Goal: Task Accomplishment & Management: Manage account settings

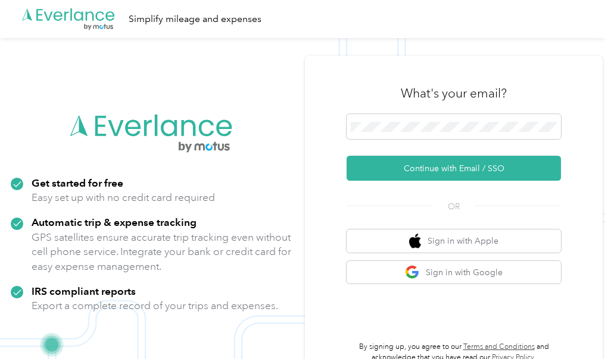
scroll to position [3, 0]
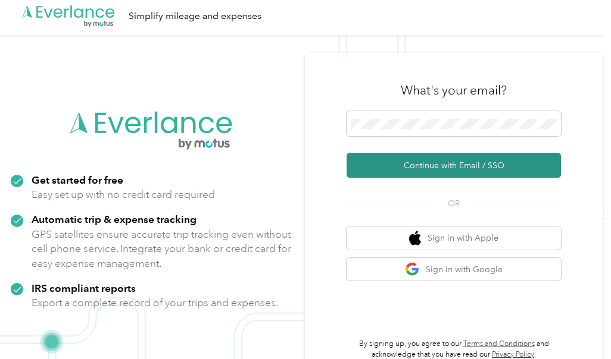
click at [507, 166] on button "Continue with Email / SSO" at bounding box center [453, 165] width 214 height 25
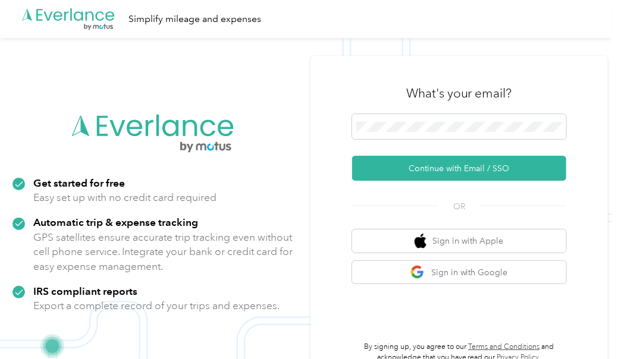
scroll to position [1, 0]
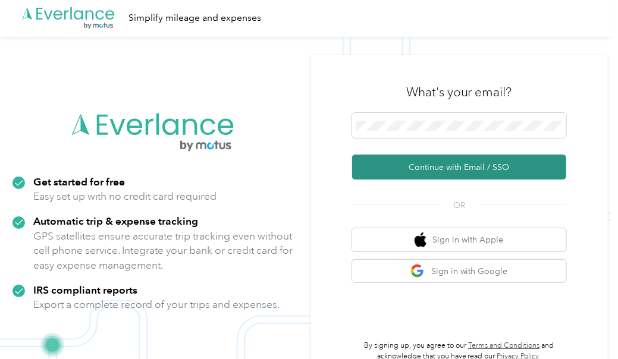
click at [361, 158] on button "Continue with Email / SSO" at bounding box center [459, 167] width 214 height 25
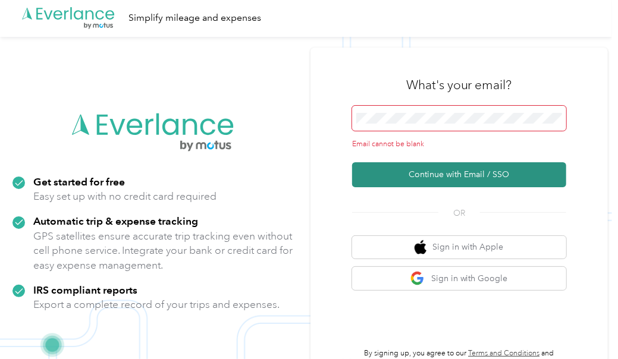
click at [406, 174] on button "Continue with Email / SSO" at bounding box center [459, 174] width 214 height 25
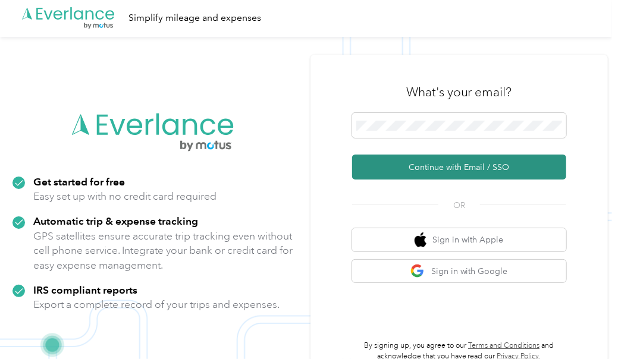
click at [518, 173] on button "Continue with Email / SSO" at bounding box center [459, 167] width 214 height 25
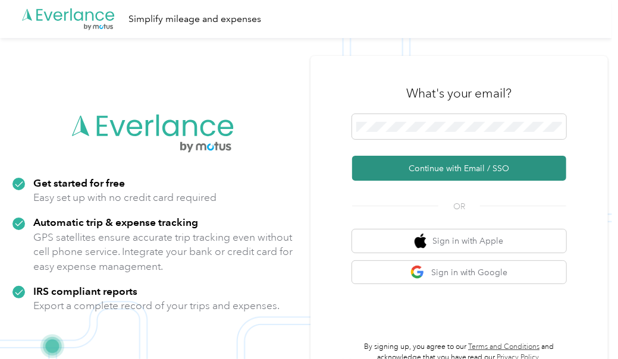
click at [503, 169] on button "Continue with Email / SSO" at bounding box center [459, 168] width 214 height 25
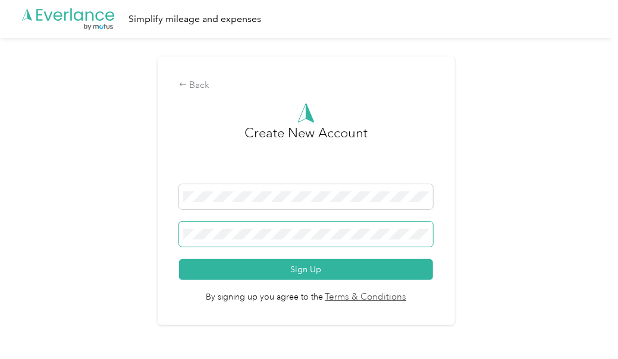
click at [179, 259] on button "Sign Up" at bounding box center [306, 269] width 255 height 21
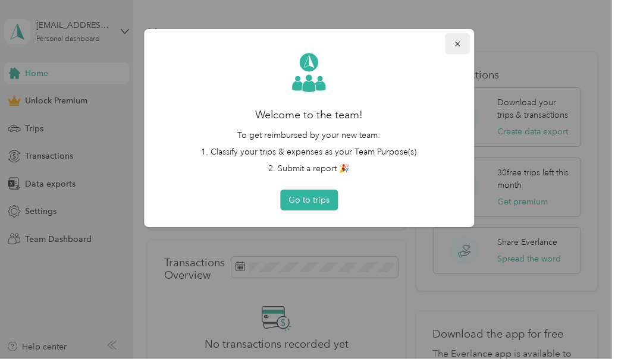
click at [463, 50] on button "button" at bounding box center [457, 43] width 25 height 21
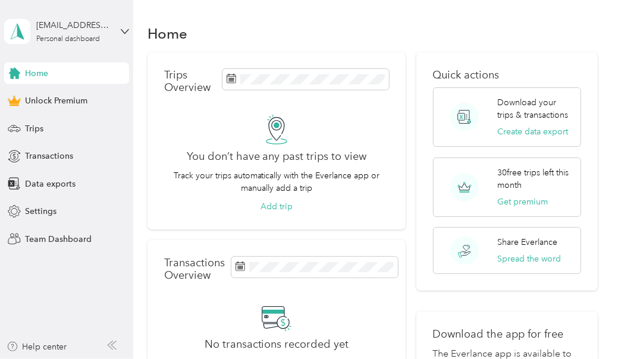
click at [125, 42] on div "[EMAIL_ADDRESS][DOMAIN_NAME] Personal dashboard" at bounding box center [66, 32] width 125 height 42
click at [64, 283] on aside "sm2248@tbdvox.com Personal dashboard Home Unlock Premium Trips Transactions Dat…" at bounding box center [66, 179] width 133 height 359
click at [54, 157] on span "Transactions" at bounding box center [49, 156] width 48 height 12
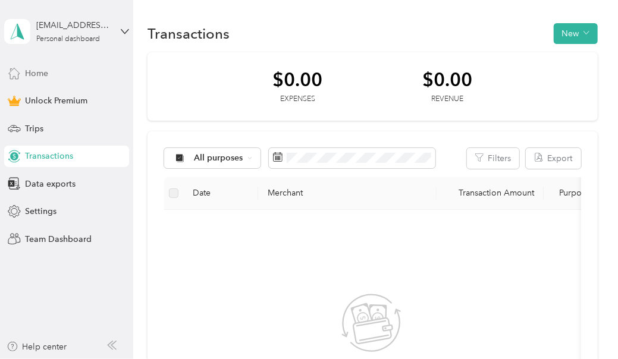
click at [71, 74] on div "Home" at bounding box center [66, 72] width 125 height 21
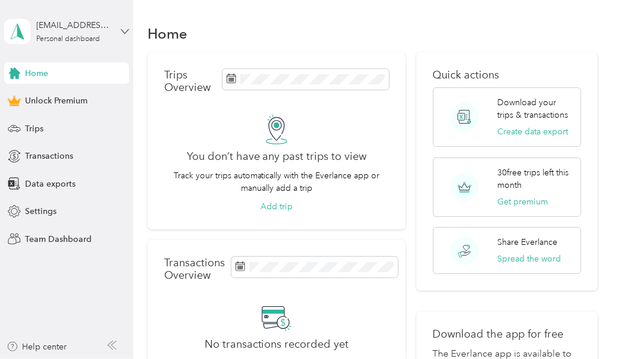
click at [124, 31] on icon at bounding box center [125, 31] width 8 height 8
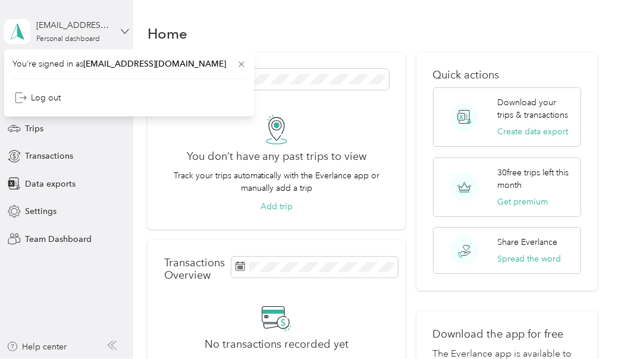
click at [125, 30] on icon at bounding box center [125, 31] width 8 height 8
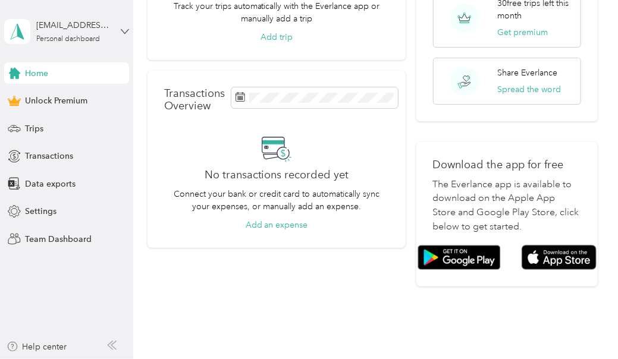
scroll to position [173, 0]
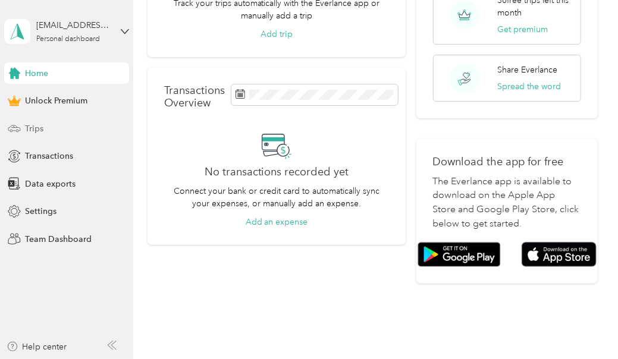
click at [73, 126] on div "Trips" at bounding box center [66, 128] width 125 height 21
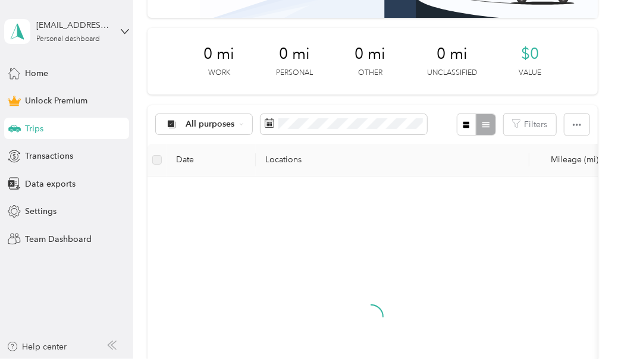
scroll to position [173, 0]
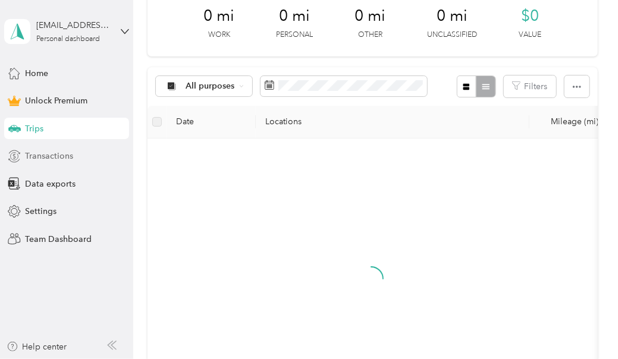
click at [101, 157] on div "Transactions" at bounding box center [66, 156] width 125 height 21
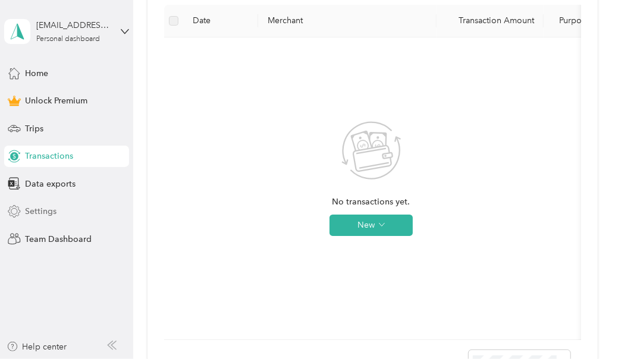
click at [85, 219] on div "Settings" at bounding box center [66, 211] width 125 height 21
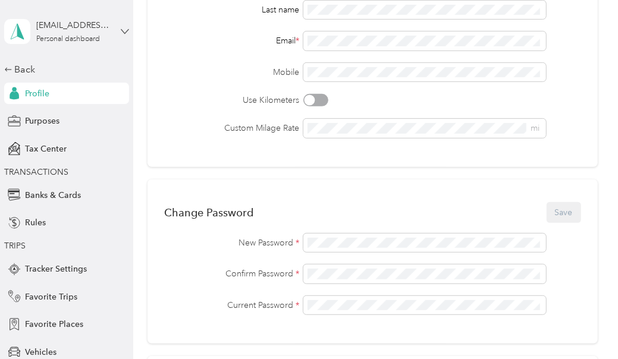
click at [121, 30] on icon at bounding box center [125, 31] width 8 height 8
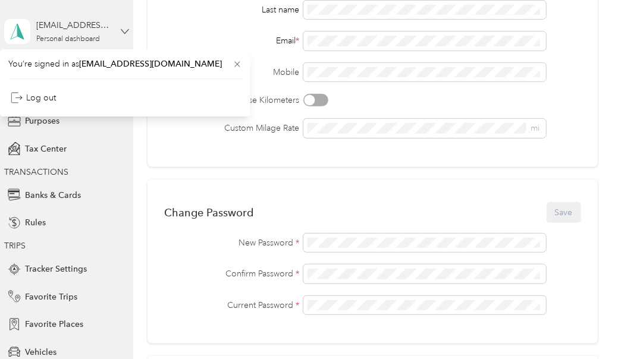
click at [123, 29] on icon at bounding box center [125, 31] width 8 height 8
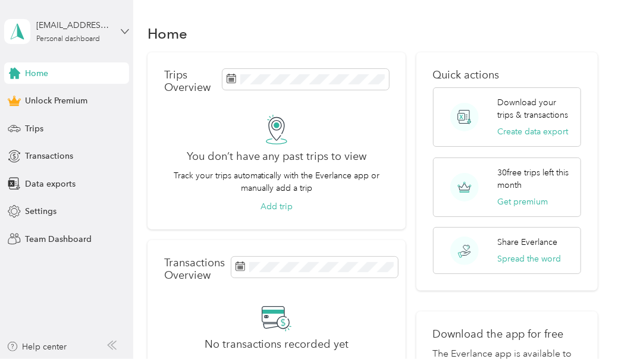
click at [123, 31] on icon at bounding box center [124, 31] width 7 height 4
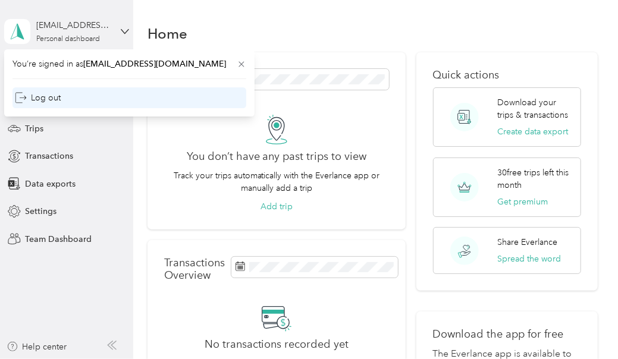
click at [127, 90] on div "Log out" at bounding box center [129, 97] width 234 height 21
